Goal: Find specific page/section: Find specific page/section

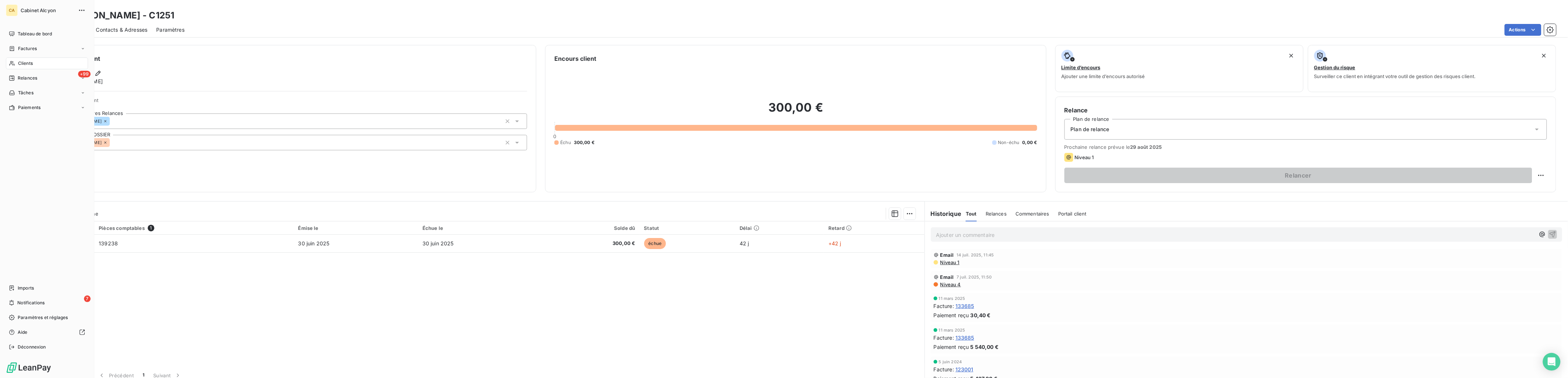
click at [16, 63] on div "Clients" at bounding box center [47, 63] width 82 height 12
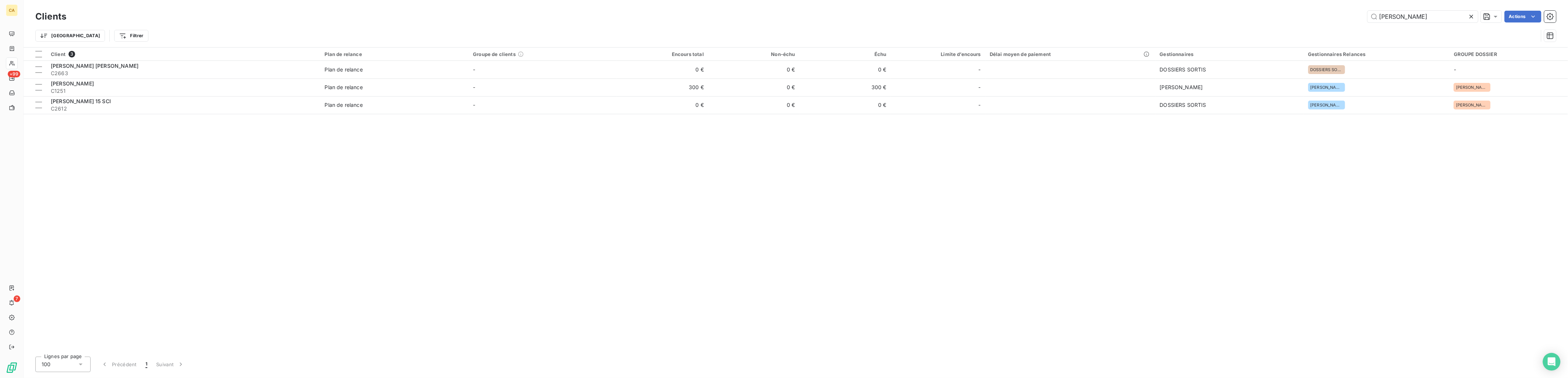
click at [1470, 15] on icon at bounding box center [1471, 16] width 4 height 4
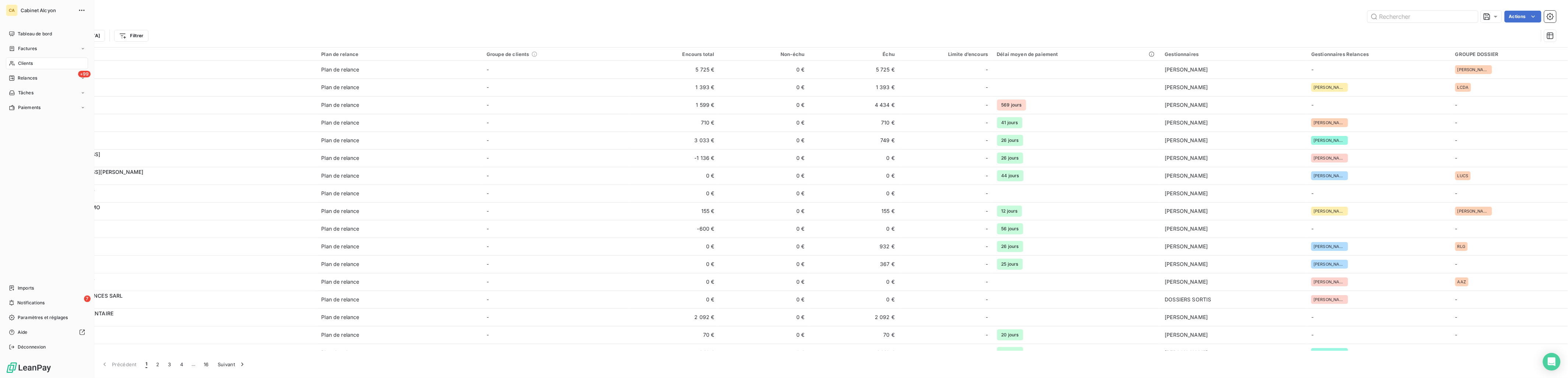
click at [18, 64] on span "Clients" at bounding box center [26, 63] width 15 height 7
click at [21, 61] on span "Clients" at bounding box center [26, 63] width 15 height 7
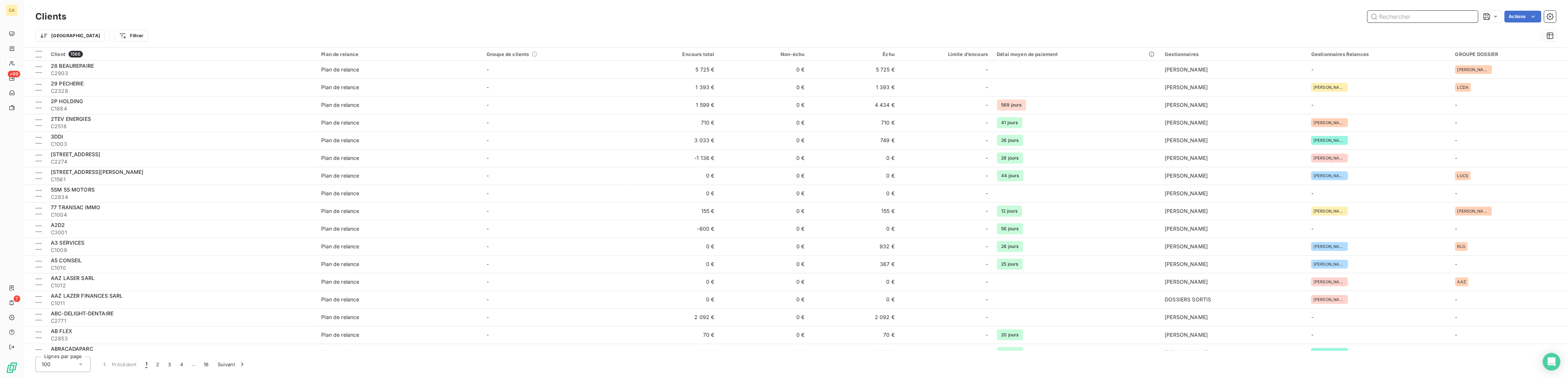
click at [1399, 18] on input "text" at bounding box center [1423, 16] width 111 height 12
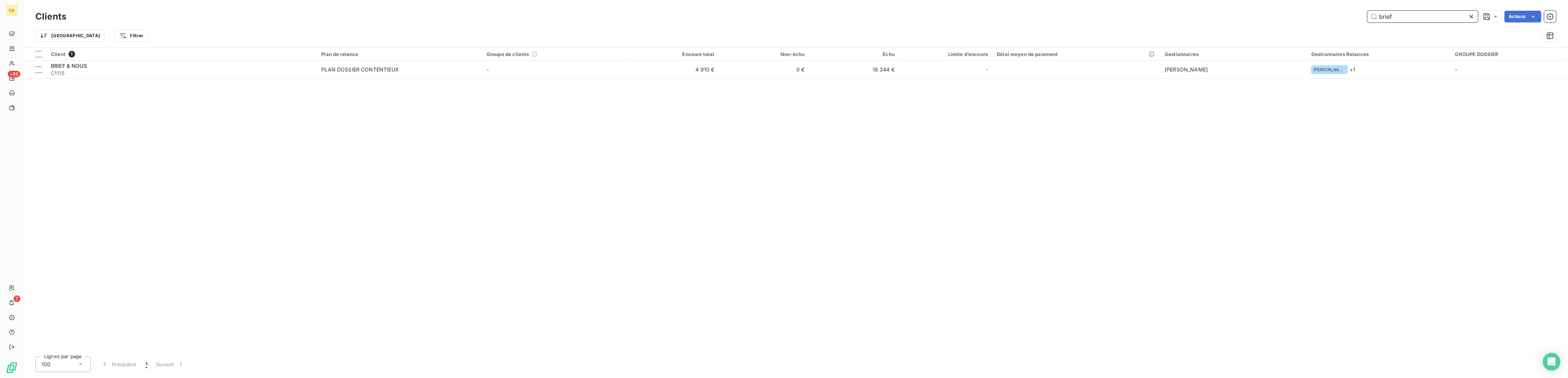
type input "brief"
click at [1472, 16] on icon at bounding box center [1471, 16] width 4 height 4
